Goal: Information Seeking & Learning: Learn about a topic

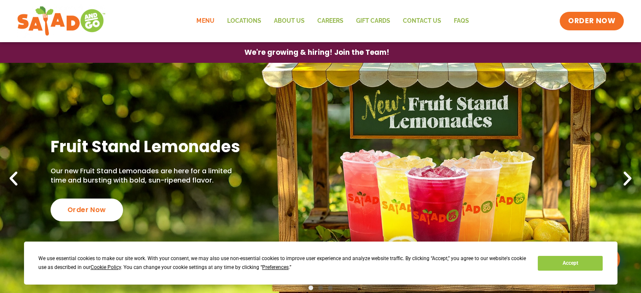
click at [207, 18] on link "Menu" at bounding box center [205, 20] width 30 height 19
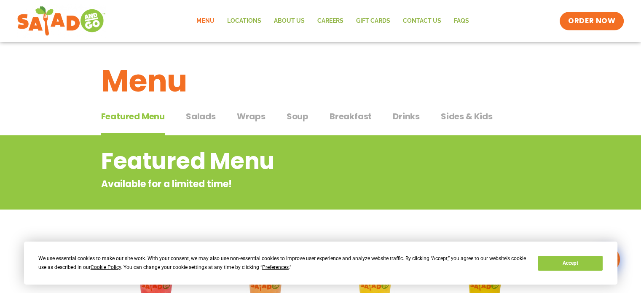
click at [199, 119] on span "Salads" at bounding box center [201, 116] width 30 height 13
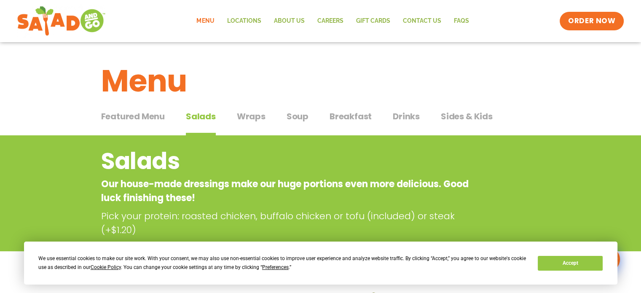
click at [248, 118] on span "Wraps" at bounding box center [251, 116] width 29 height 13
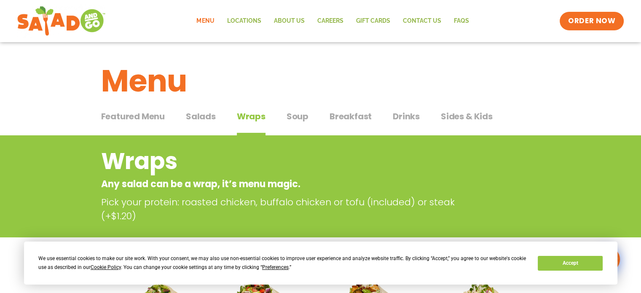
click at [299, 116] on span "Soup" at bounding box center [298, 116] width 22 height 13
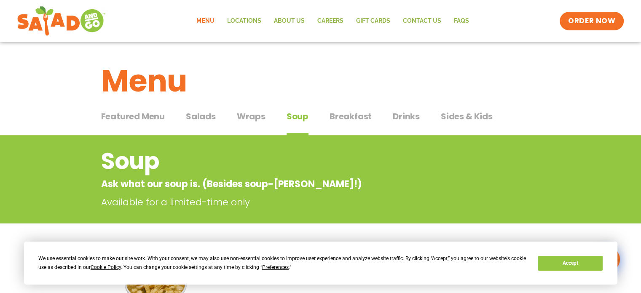
click at [465, 116] on span "Sides & Kids" at bounding box center [467, 116] width 52 height 13
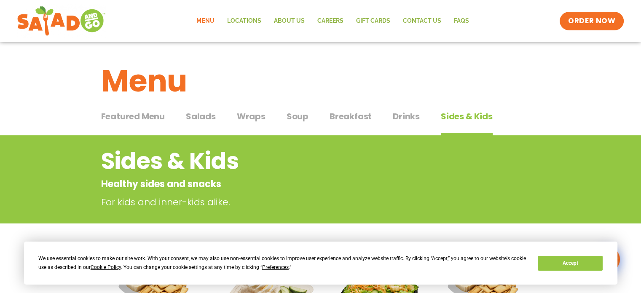
click at [191, 119] on span "Salads" at bounding box center [201, 116] width 30 height 13
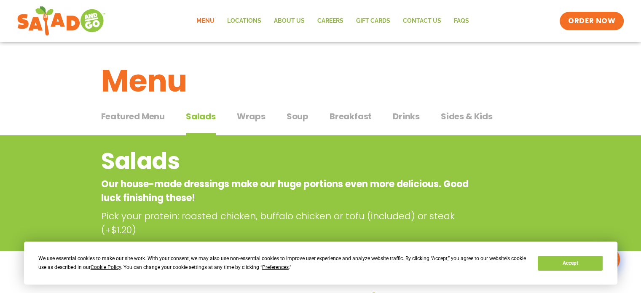
click at [291, 115] on span "Soup" at bounding box center [298, 116] width 22 height 13
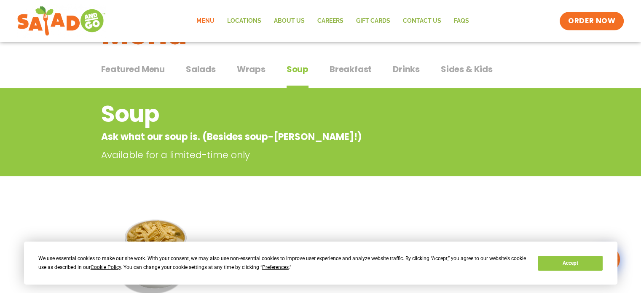
scroll to position [49, 0]
